Goal: Use online tool/utility

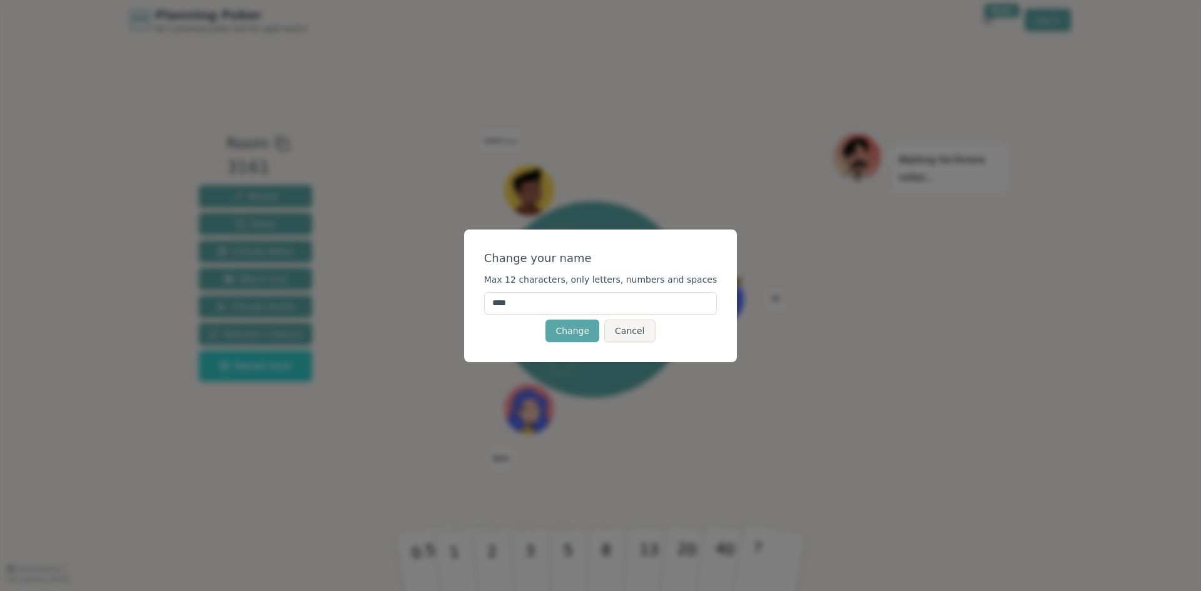
click at [571, 296] on input "****" at bounding box center [600, 303] width 233 height 23
type input "*"
type input "*****"
click button "Change" at bounding box center [572, 331] width 54 height 23
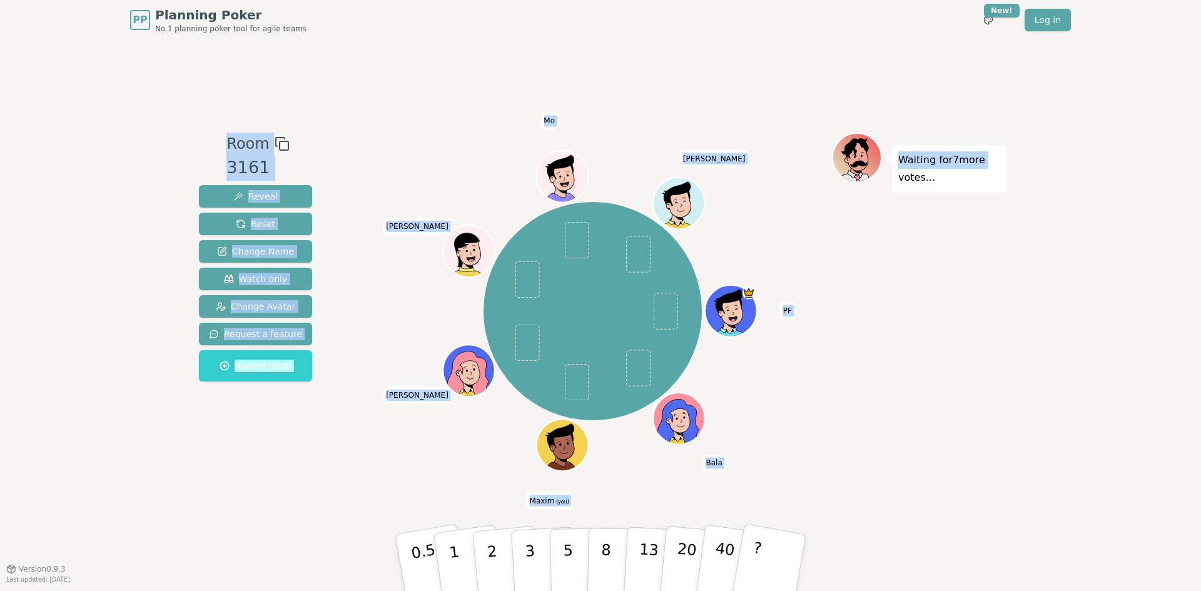
drag, startPoint x: 1121, startPoint y: 34, endPoint x: 1068, endPoint y: 118, distance: 99.3
click at [1068, 118] on div "PP Planning Poker No.1 planning poker tool for agile teams Toggle theme New! Lo…" at bounding box center [600, 295] width 1201 height 591
click at [1095, 164] on div "PP Planning Poker No.1 planning poker tool for agile teams Toggle theme New! Lo…" at bounding box center [600, 295] width 1201 height 591
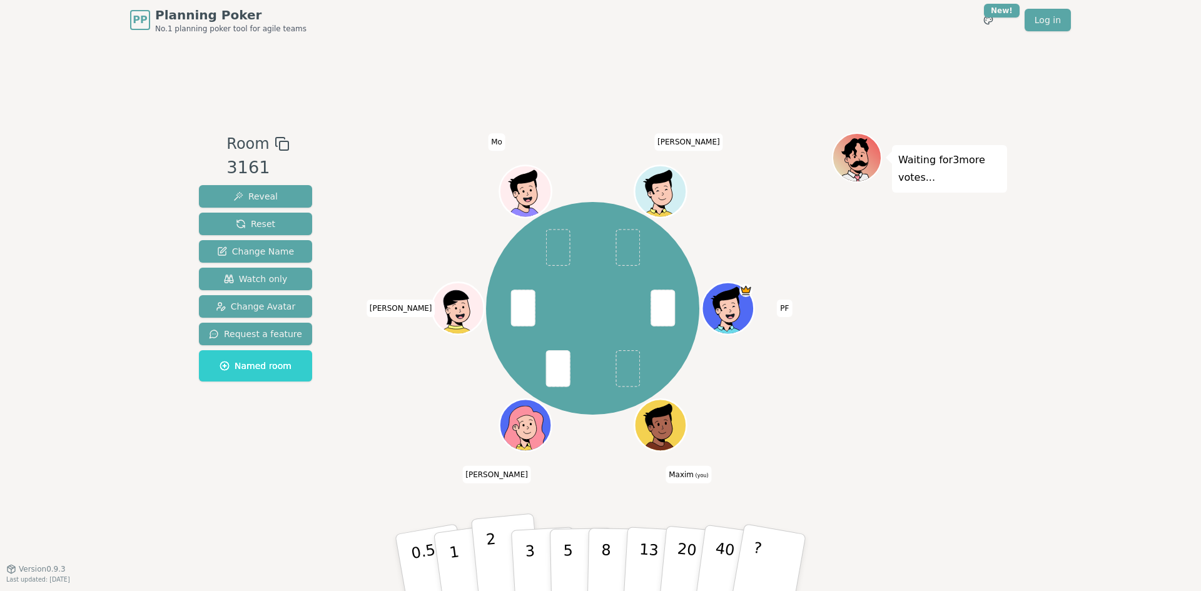
click at [498, 561] on button "2" at bounding box center [506, 563] width 71 height 99
click at [519, 569] on button "3" at bounding box center [544, 563] width 68 height 98
click at [497, 564] on button "2" at bounding box center [506, 563] width 71 height 99
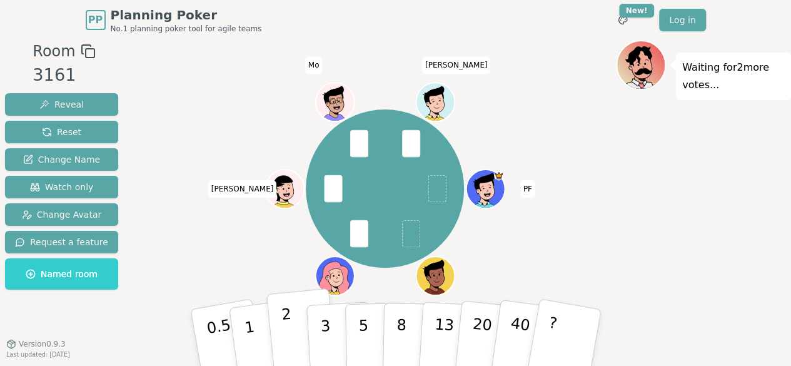
click at [289, 322] on p "2" at bounding box center [288, 339] width 16 height 68
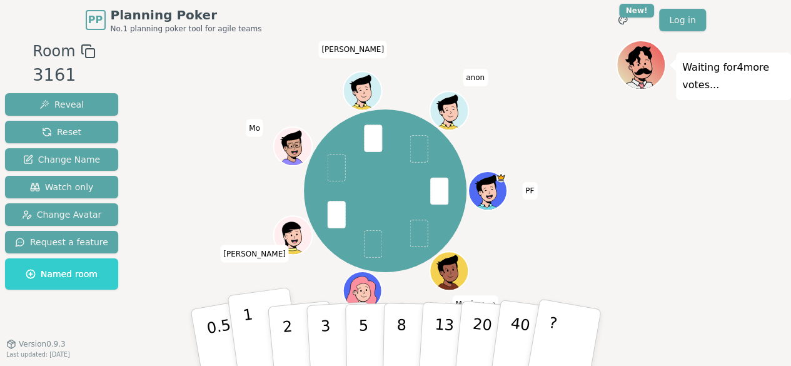
click at [257, 329] on button "1" at bounding box center [264, 337] width 74 height 101
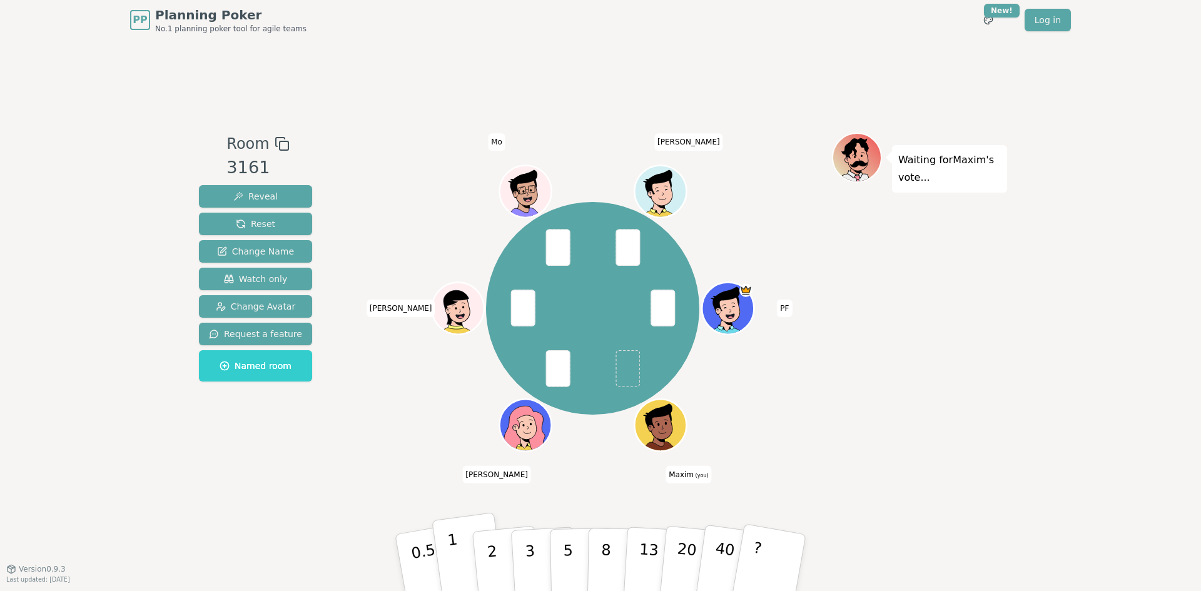
click at [457, 566] on p "1" at bounding box center [456, 564] width 19 height 68
click at [757, 577] on button "?" at bounding box center [770, 562] width 78 height 103
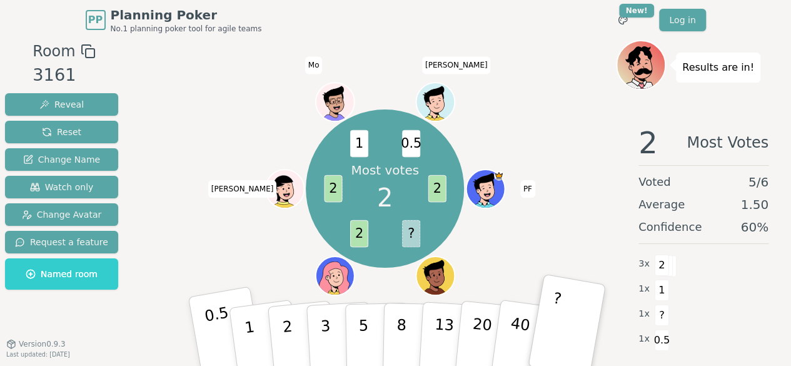
click at [208, 337] on button "0.5" at bounding box center [227, 337] width 78 height 103
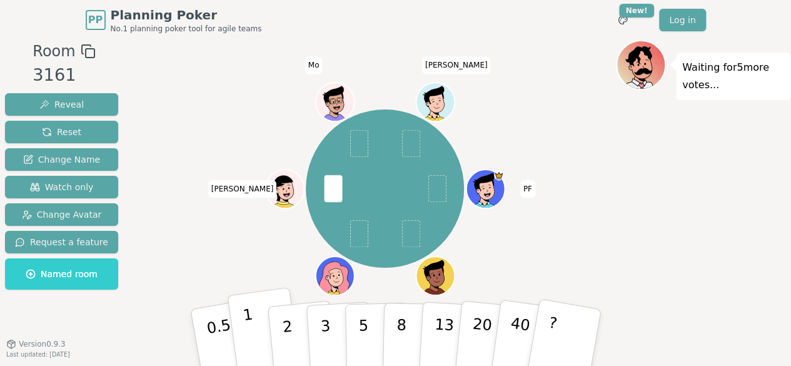
click at [258, 327] on button "1" at bounding box center [264, 337] width 74 height 101
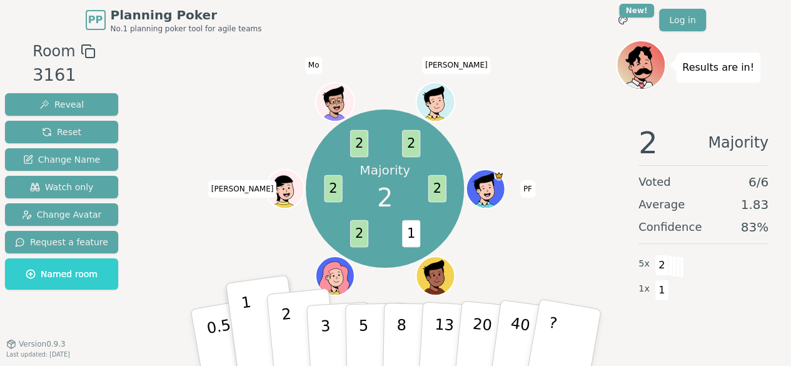
click at [299, 331] on button "2" at bounding box center [301, 337] width 71 height 99
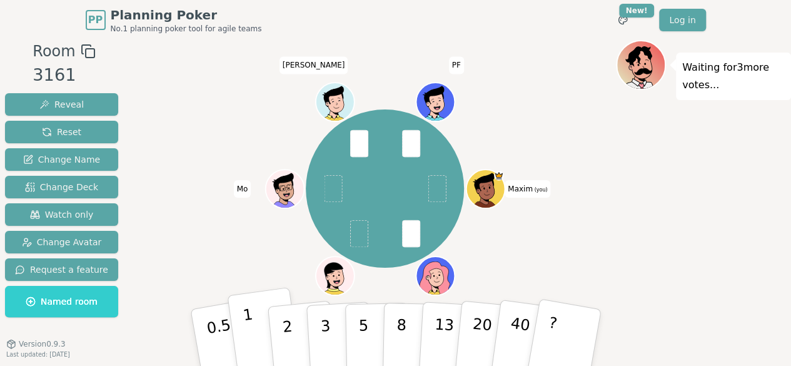
click at [250, 326] on p "1" at bounding box center [250, 339] width 19 height 68
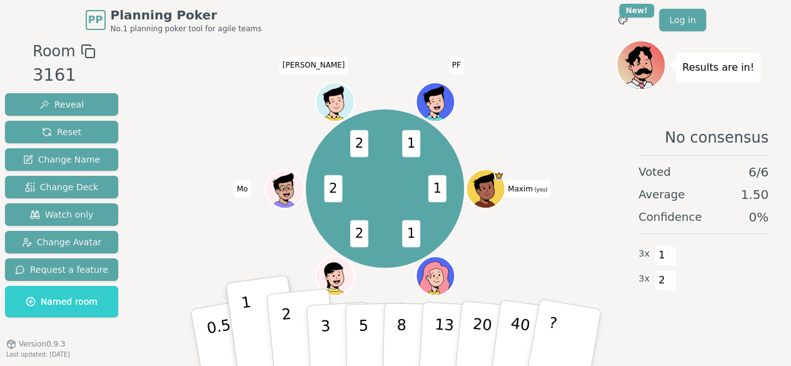
click at [280, 327] on button "2" at bounding box center [301, 337] width 71 height 99
